Goal: Answer question/provide support

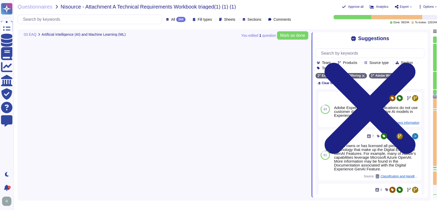
type textarea "Security Team"
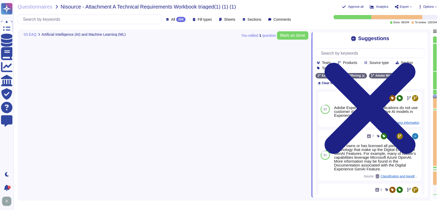
scroll to position [2564, 0]
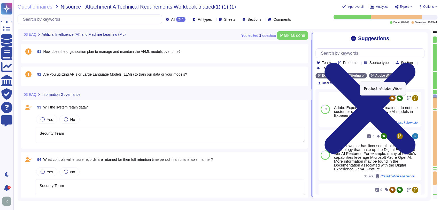
click at [393, 75] on div "Adobe Wide" at bounding box center [384, 75] width 30 height 5
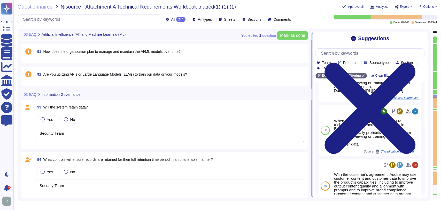
scroll to position [0, 0]
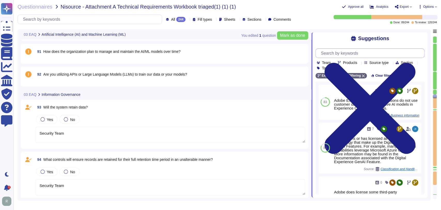
click at [359, 56] on input "text" at bounding box center [371, 53] width 106 height 9
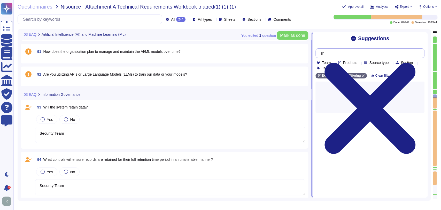
type input "r"
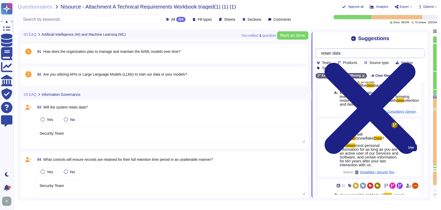
scroll to position [19, 0]
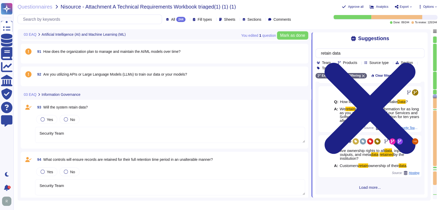
type input "retain data"
click at [366, 186] on span "Load more..." at bounding box center [370, 187] width 109 height 4
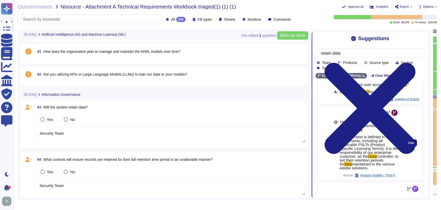
scroll to position [163, 0]
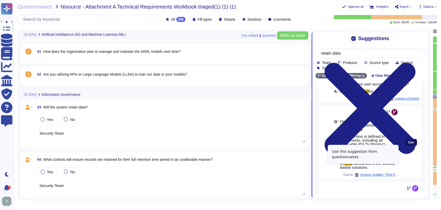
click at [409, 144] on span "Use" at bounding box center [411, 142] width 6 height 3
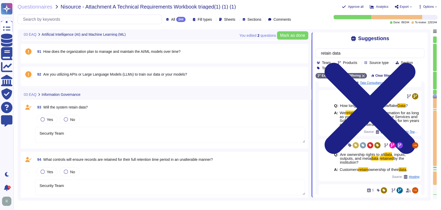
scroll to position [0, 0]
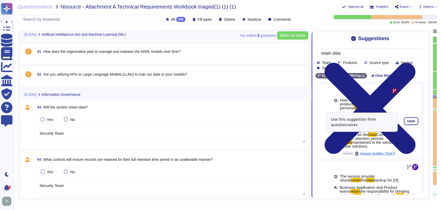
click at [407, 120] on span "Used" at bounding box center [410, 120] width 7 height 3
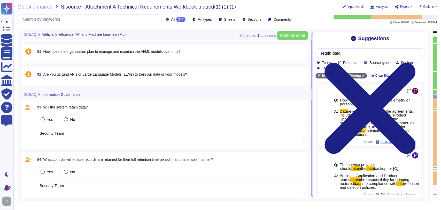
click at [211, 128] on textarea "Security Team" at bounding box center [170, 135] width 270 height 16
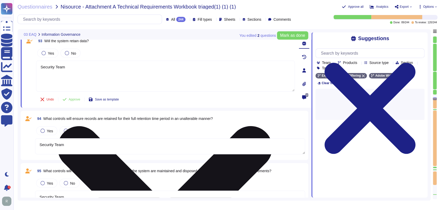
click at [165, 71] on textarea "Security Team" at bounding box center [165, 75] width 259 height 31
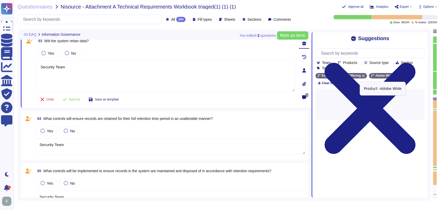
click at [394, 76] on icon at bounding box center [395, 75] width 3 height 3
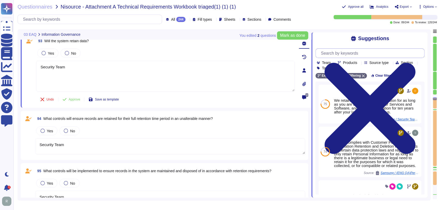
click at [350, 54] on input "text" at bounding box center [371, 53] width 106 height 9
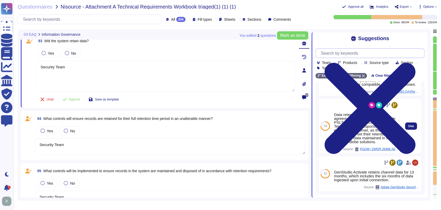
scroll to position [90, 0]
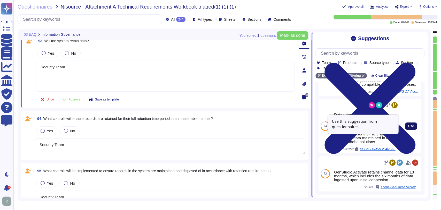
click at [408, 125] on span "Use" at bounding box center [411, 125] width 6 height 3
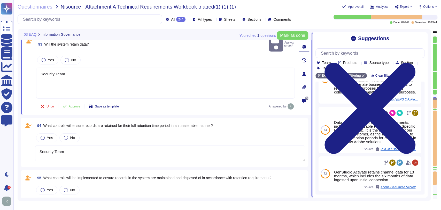
scroll to position [78, 0]
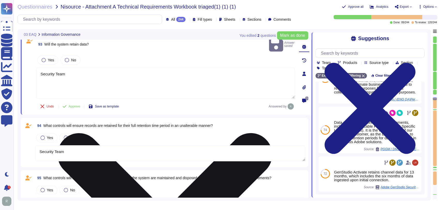
drag, startPoint x: 40, startPoint y: 71, endPoint x: 41, endPoint y: 65, distance: 5.7
click at [41, 67] on textarea "Security Team Data retention is defined in the agreements, including all applic…" at bounding box center [165, 82] width 259 height 31
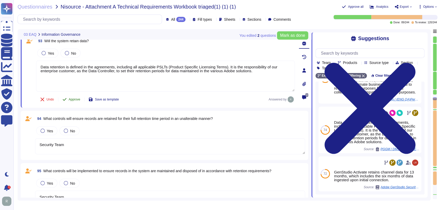
click at [68, 98] on button "Approve" at bounding box center [71, 99] width 26 height 10
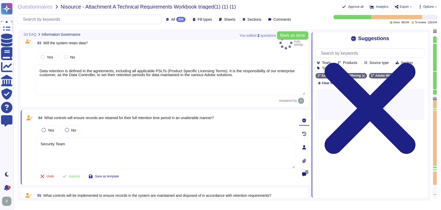
type textarea "Data retention is defined in the agreements, including all applicable PSLTs (Pr…"
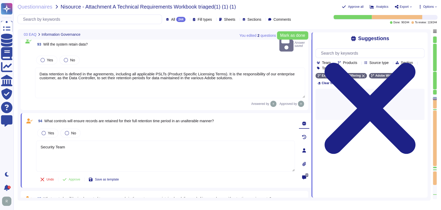
type textarea "Security Team"
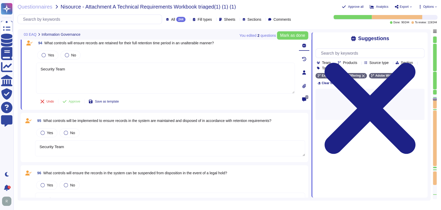
type textarea "Security Team"
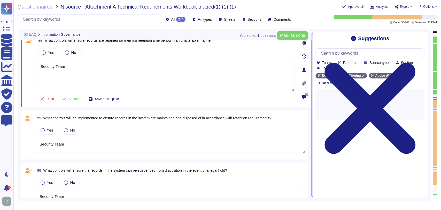
scroll to position [2621, 0]
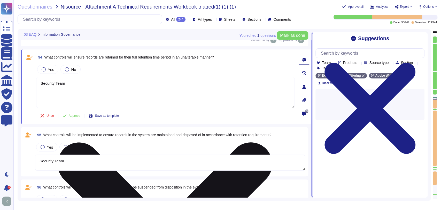
click at [148, 90] on textarea "Security Team" at bounding box center [165, 92] width 259 height 31
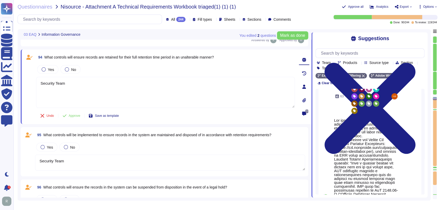
scroll to position [127, 0]
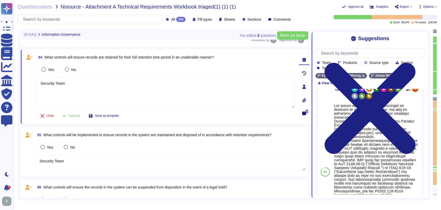
click at [394, 77] on icon at bounding box center [395, 75] width 3 height 3
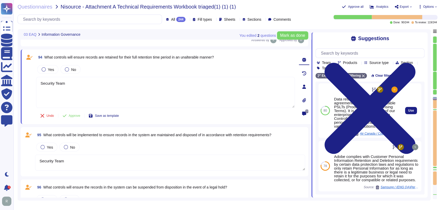
click at [369, 112] on div "Data retention is defined in the agreements, including all applicable PSLTs (Pr…" at bounding box center [366, 112] width 65 height 31
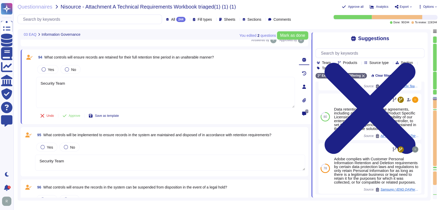
scroll to position [0, 0]
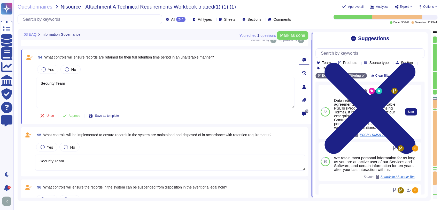
click at [371, 109] on div "Data retention is defined in the agreements, including all applicable PSLTs (Pr…" at bounding box center [366, 113] width 65 height 31
click at [366, 111] on div "Data retention is defined in the agreements, including all applicable PSLTs (Pr…" at bounding box center [366, 113] width 65 height 31
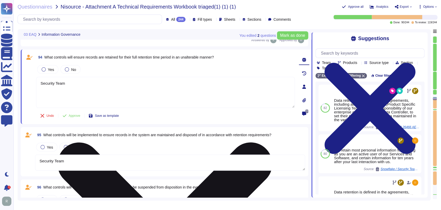
click at [104, 91] on textarea "Security Team" at bounding box center [165, 92] width 259 height 31
